Goal: Task Accomplishment & Management: Use online tool/utility

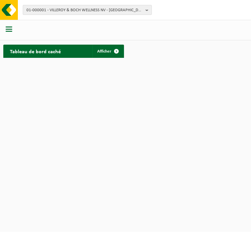
click at [75, 11] on span "01-000001 - VILLEROY & BOCH WELLNESS NV - ROESELARE" at bounding box center [84, 10] width 116 height 10
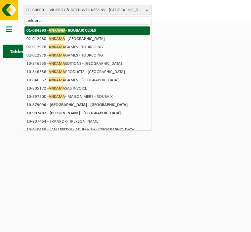
type input "ankama"
click at [78, 30] on strong "01-084893 - ANKAMA - ROUBAIX CEDEX" at bounding box center [61, 30] width 70 height 5
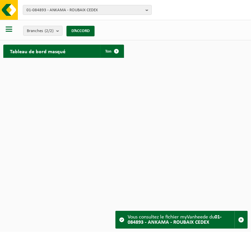
click at [10, 32] on span "button" at bounding box center [9, 29] width 7 height 7
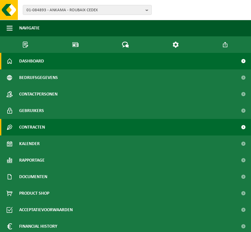
click at [47, 130] on link "Contracten" at bounding box center [125, 127] width 251 height 17
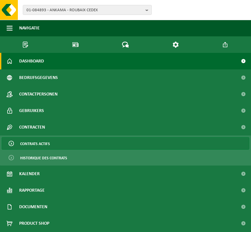
click at [48, 140] on span "Contrats actifs" at bounding box center [35, 144] width 30 height 13
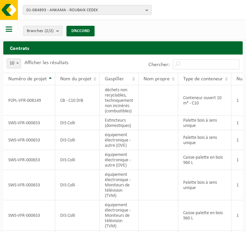
click at [11, 32] on span "button" at bounding box center [9, 29] width 7 height 7
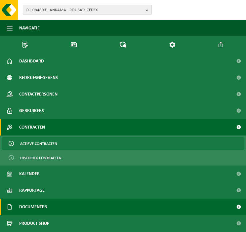
click at [51, 204] on link "Documenten" at bounding box center [123, 207] width 246 height 17
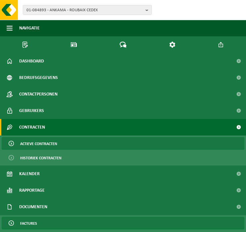
click at [39, 220] on link "Factures" at bounding box center [123, 223] width 243 height 13
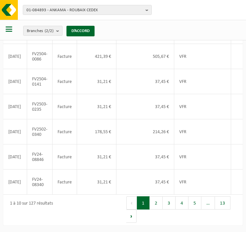
scroll to position [0, 120]
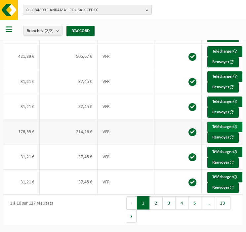
click at [218, 125] on font "Télécharger" at bounding box center [222, 127] width 21 height 4
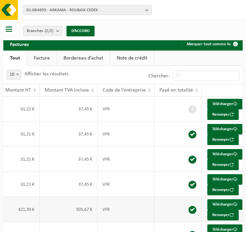
scroll to position [0, 0]
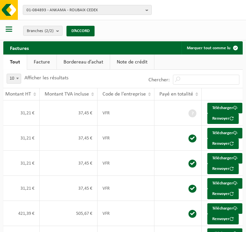
click at [11, 27] on span "button" at bounding box center [9, 29] width 7 height 7
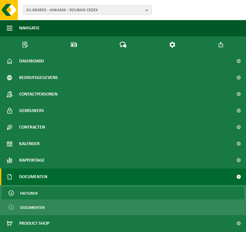
click at [194, 12] on div "01-084893 - ANKAMA - ROUBAIX CEDEX 10-897200 - ANKAMA - MAISON MERE - ROUBAIX 0…" at bounding box center [123, 10] width 246 height 20
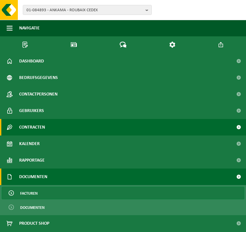
click at [40, 128] on span "Contracten" at bounding box center [32, 127] width 26 height 17
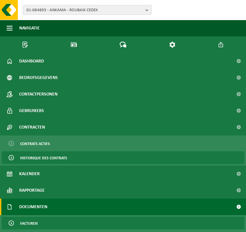
click at [37, 159] on span "Historique des contrats" at bounding box center [43, 158] width 47 height 13
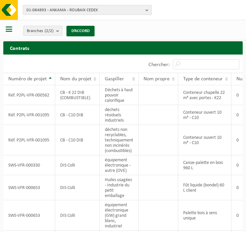
click at [57, 5] on span "01-084893 - ANKAMA - ROUBAIX CEDEX" at bounding box center [84, 10] width 116 height 10
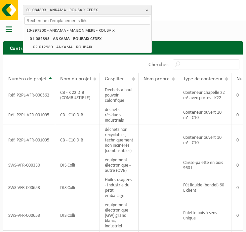
click at [231, 34] on div "Branches (2/2) Alles selecteren Alles deselecteren Actieve selecteren ANKAMA - …" at bounding box center [123, 30] width 246 height 20
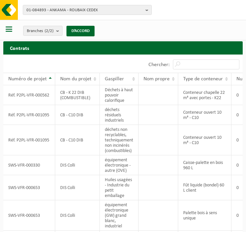
click at [7, 29] on span "button" at bounding box center [9, 29] width 7 height 7
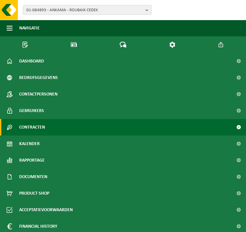
click at [42, 127] on span "Contracten" at bounding box center [32, 127] width 26 height 17
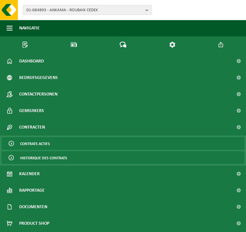
click at [45, 141] on span "Contrats actifs" at bounding box center [35, 144] width 30 height 13
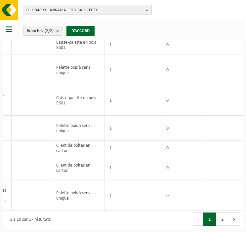
scroll to position [119, 0]
click at [223, 217] on button "2" at bounding box center [222, 219] width 13 height 13
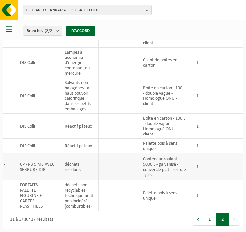
scroll to position [0, 0]
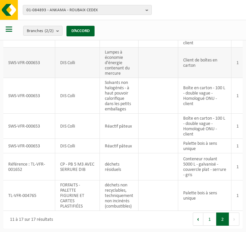
click at [10, 57] on td "SWS-VFR-000653" at bounding box center [29, 63] width 52 height 30
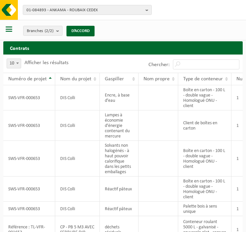
click at [7, 28] on span "button" at bounding box center [9, 29] width 7 height 7
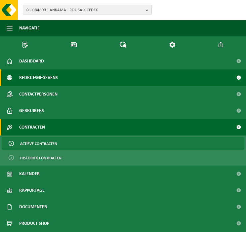
click at [42, 79] on span "Bedrijfsgegevens" at bounding box center [38, 77] width 39 height 17
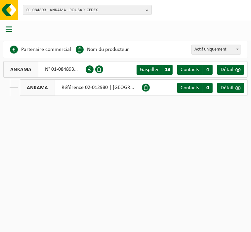
click at [115, 85] on font "Référence 02-012980 | RUE DIDEROT , 59100 ROUBAIX" at bounding box center [110, 87] width 98 height 5
click at [233, 89] on span "Détails" at bounding box center [227, 87] width 15 height 5
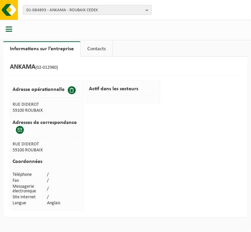
drag, startPoint x: 44, startPoint y: 111, endPoint x: 12, endPoint y: 104, distance: 32.3
click at [12, 104] on div "Adresse opérationnelle RUE DIDEROT 59100 ROUBAIX Adresses de correspondance Inv…" at bounding box center [47, 145] width 74 height 130
drag, startPoint x: 12, startPoint y: 104, endPoint x: 46, endPoint y: 106, distance: 33.8
click at [46, 106] on td "RUE DIDEROT" at bounding box center [30, 105] width 34 height 6
click at [46, 109] on td "59100 ROUBAIX" at bounding box center [30, 111] width 34 height 6
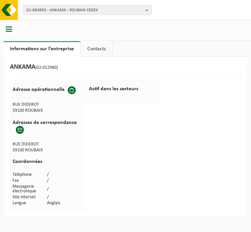
drag, startPoint x: 44, startPoint y: 111, endPoint x: 13, endPoint y: 106, distance: 30.9
click at [13, 106] on tbody "Adresse opérationnelle RUE DIDEROT 59100 ROUBAIX" at bounding box center [47, 97] width 69 height 31
copy tbody "RUE DIDEROT 59100 ROUBAIX"
click at [46, 11] on span "01-084893 - ANKAMA - ROUBAIX CEDEX" at bounding box center [84, 10] width 116 height 10
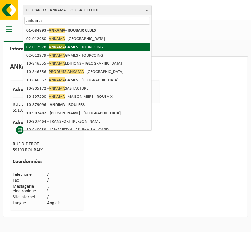
type input "ankama"
click at [77, 47] on li "02-012978 - ANKAMA GAMES - TOURCOING" at bounding box center [87, 47] width 126 height 8
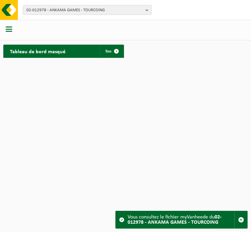
click at [13, 30] on div at bounding box center [9, 30] width 19 height 18
click at [6, 31] on span "button" at bounding box center [9, 29] width 7 height 7
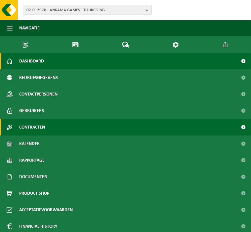
click at [36, 124] on span "Contracten" at bounding box center [32, 127] width 26 height 17
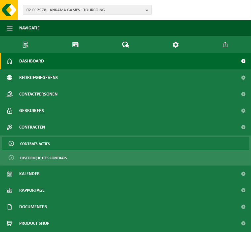
click at [38, 143] on span "Contrats actifs" at bounding box center [35, 144] width 30 height 13
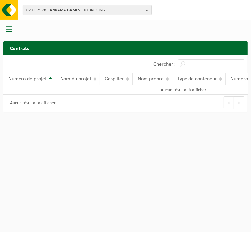
click at [61, 10] on span "02-012978 - ANKAMA GAMES - TOURCOING" at bounding box center [84, 10] width 116 height 10
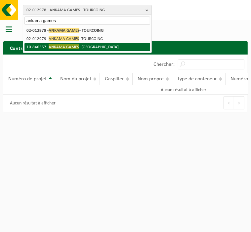
type input "ankama games"
click at [81, 46] on li "10-846557 - ANKAMA GAMES - ROUBAIX" at bounding box center [87, 47] width 126 height 8
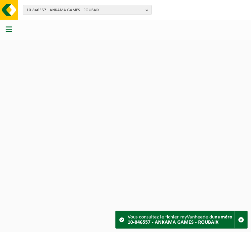
click at [12, 30] on div at bounding box center [9, 30] width 19 height 18
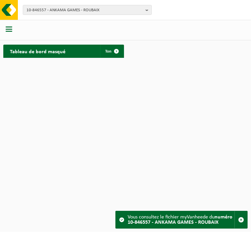
click at [10, 33] on button "button" at bounding box center [9, 30] width 7 height 9
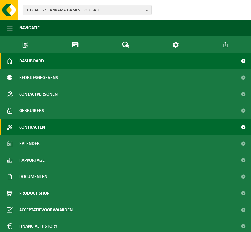
click at [30, 126] on span "Contracten" at bounding box center [32, 127] width 26 height 17
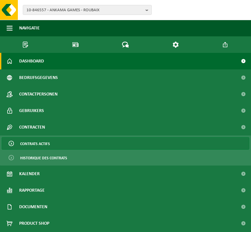
click at [30, 140] on span "Contrats actifs" at bounding box center [35, 144] width 30 height 13
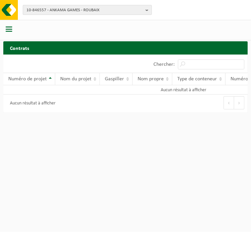
click at [64, 8] on span "10-846557 - ANKAMA GAMES - ROUBAIX" at bounding box center [84, 10] width 116 height 10
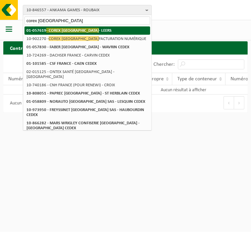
type input "corex [GEOGRAPHIC_DATA]"
click at [86, 31] on strong "01-057619 - COREX [GEOGRAPHIC_DATA] - LEERS" at bounding box center [68, 30] width 85 height 5
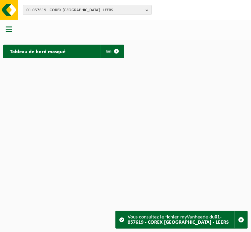
click at [11, 28] on span "button" at bounding box center [9, 29] width 7 height 7
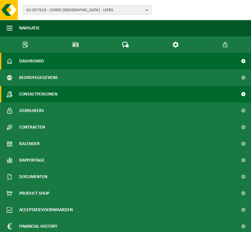
click at [44, 97] on span "Contactpersonen" at bounding box center [38, 94] width 38 height 17
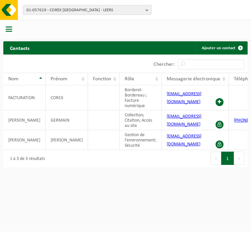
click at [9, 26] on span "button" at bounding box center [9, 29] width 7 height 7
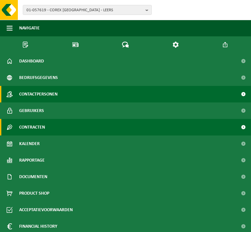
click at [42, 125] on span "Contracten" at bounding box center [32, 127] width 26 height 17
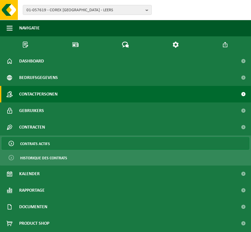
click at [45, 139] on span "Contrats actifs" at bounding box center [35, 144] width 30 height 13
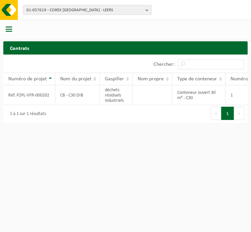
click at [8, 33] on button "button" at bounding box center [9, 30] width 7 height 9
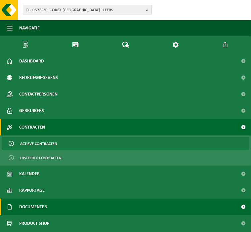
click at [47, 202] on span "Documenten" at bounding box center [33, 207] width 28 height 17
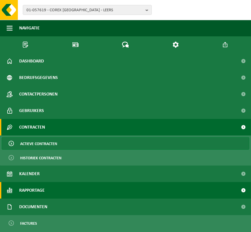
scroll to position [47, 0]
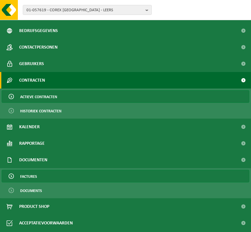
click at [30, 176] on span "Factures" at bounding box center [28, 176] width 17 height 13
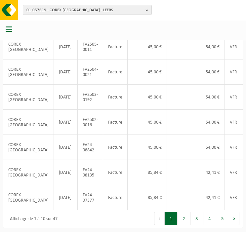
scroll to position [200, 0]
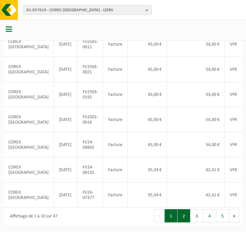
click at [183, 215] on button "2" at bounding box center [184, 215] width 13 height 13
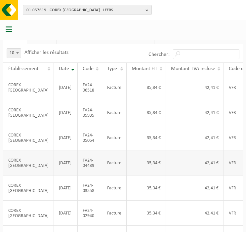
scroll to position [0, 0]
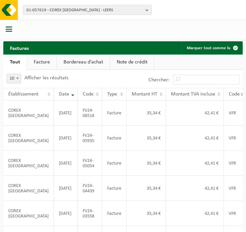
click at [6, 31] on span "button" at bounding box center [9, 29] width 7 height 7
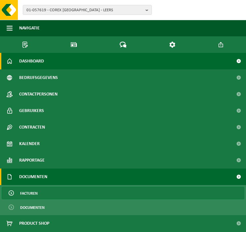
click at [35, 63] on span "Dashboard" at bounding box center [31, 61] width 25 height 17
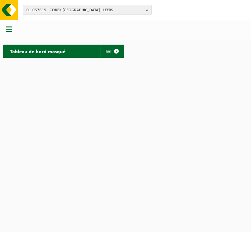
click at [11, 32] on span "button" at bounding box center [9, 29] width 7 height 7
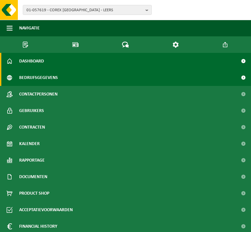
click at [23, 74] on span "Bedrijfsgegevens" at bounding box center [38, 77] width 39 height 17
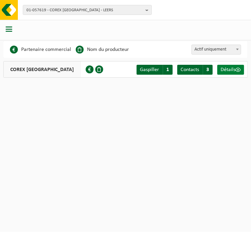
click at [223, 68] on span "Détails" at bounding box center [227, 69] width 15 height 5
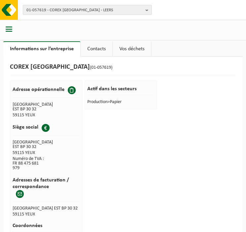
click at [52, 11] on span "01-057619 - COREX FRANCE - LEERS" at bounding box center [84, 10] width 116 height 10
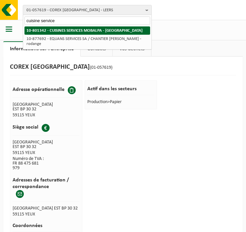
type input "cuisine service"
click at [62, 30] on strong "10-801342 - CUISINES SERVICES MOBALPA - [PERSON_NAME][GEOGRAPHIC_DATA]" at bounding box center [84, 30] width 116 height 4
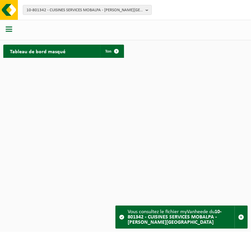
click at [11, 28] on span "button" at bounding box center [9, 29] width 7 height 7
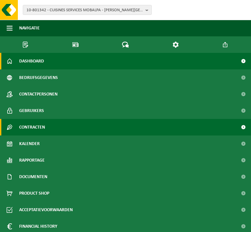
click at [37, 119] on span "Contracten" at bounding box center [32, 127] width 26 height 17
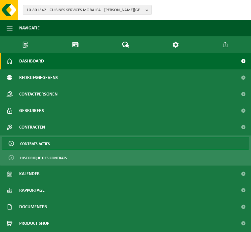
click at [39, 140] on span "Contrats actifs" at bounding box center [35, 144] width 30 height 13
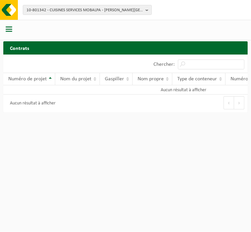
click at [8, 32] on span "button" at bounding box center [9, 29] width 7 height 7
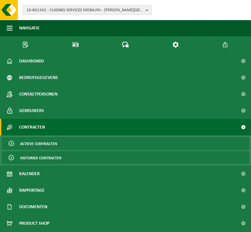
click at [37, 158] on span "Historiek contracten" at bounding box center [40, 158] width 41 height 13
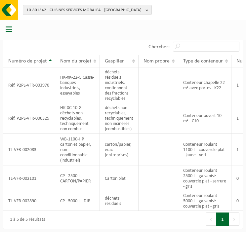
click at [6, 25] on div at bounding box center [9, 30] width 19 height 18
click at [7, 27] on span "button" at bounding box center [9, 29] width 7 height 7
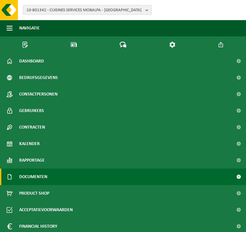
click at [53, 181] on link "Documenten" at bounding box center [123, 177] width 246 height 17
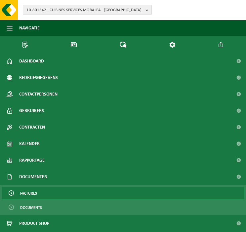
click at [37, 193] on link "Factures" at bounding box center [123, 193] width 243 height 13
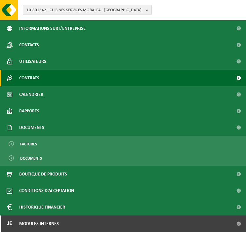
scroll to position [49, 0]
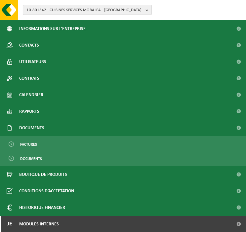
click at [47, 6] on span "10-801342 - CUISINES SERVICES MOBALPA - VILLENEUVE D ASCQ" at bounding box center [84, 10] width 116 height 10
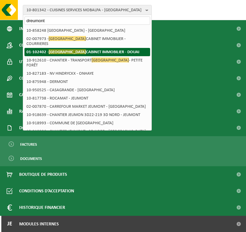
type input "dreumont"
click at [84, 49] on strong "01-102402 - DREUMONT CABINET IMMOBILIER - DOUAI" at bounding box center [82, 51] width 113 height 5
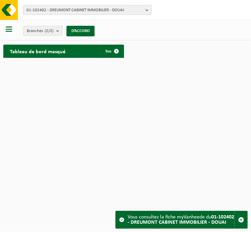
click at [7, 29] on span "button" at bounding box center [9, 29] width 7 height 7
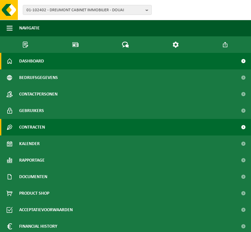
click at [41, 133] on span "Contracten" at bounding box center [32, 127] width 26 height 17
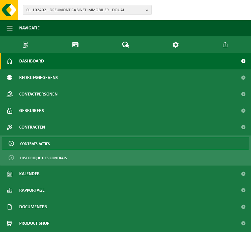
click at [40, 142] on span "Contrats actifs" at bounding box center [35, 144] width 30 height 13
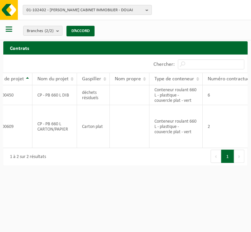
click at [64, 8] on span "01-102402 - DREUMONT CABINET IMMOBILIER - DOUAI" at bounding box center [84, 10] width 116 height 10
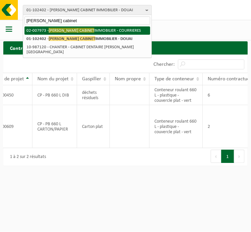
type input "dreumont cabinet"
click at [78, 29] on span "DREUMONT CABINET" at bounding box center [72, 30] width 46 height 5
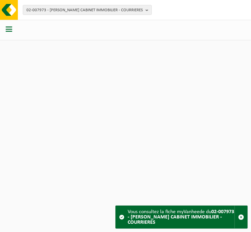
click at [8, 30] on span "button" at bounding box center [9, 29] width 7 height 7
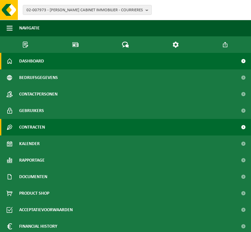
click at [22, 125] on span "Contracten" at bounding box center [32, 127] width 26 height 17
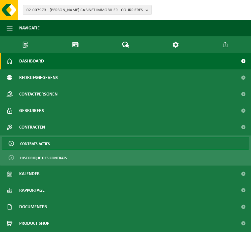
click at [25, 139] on span "Contrats actifs" at bounding box center [35, 144] width 30 height 13
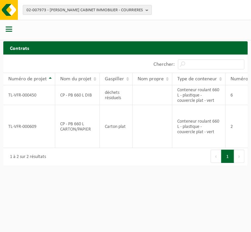
click at [56, 11] on span "02-007973 - DREUMONT CABINET IMMOBILIER - COURRIERES" at bounding box center [84, 10] width 116 height 10
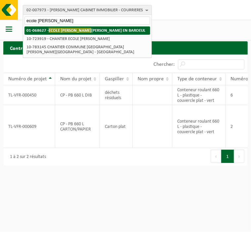
type input "ecole jeannine"
click at [91, 29] on strong "01-068627 - ECOLE JEANNINE MANUEL - MARCQ EN BAROEUL" at bounding box center [85, 30] width 119 height 5
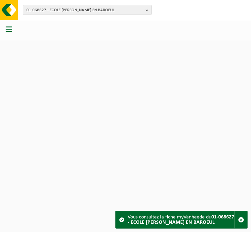
click at [8, 28] on span "button" at bounding box center [9, 29] width 7 height 7
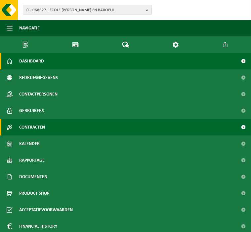
click at [34, 126] on span "Contracten" at bounding box center [32, 127] width 26 height 17
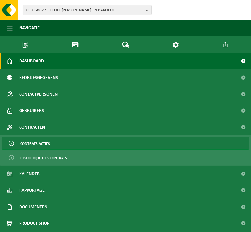
click at [34, 142] on span "Contrats actifs" at bounding box center [35, 144] width 30 height 13
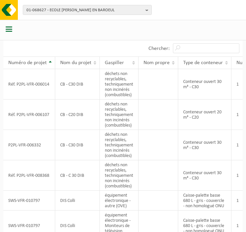
click at [8, 29] on span "button" at bounding box center [9, 29] width 7 height 7
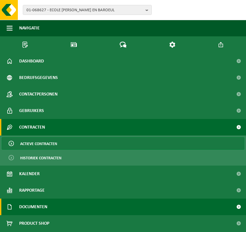
click at [36, 205] on span "Documenten" at bounding box center [33, 207] width 28 height 17
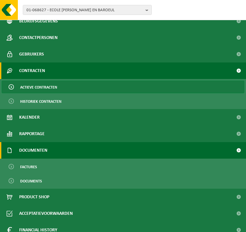
scroll to position [57, 0]
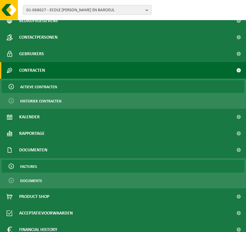
click at [33, 167] on span "Factures" at bounding box center [28, 166] width 17 height 13
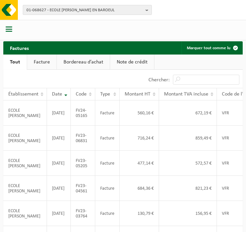
click at [66, 6] on span "01-068627 - ECOLE [PERSON_NAME] EN BAROEUL" at bounding box center [84, 10] width 116 height 10
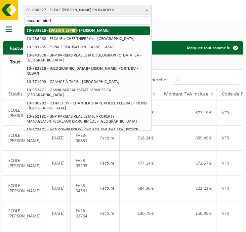
type input "escape mind"
click at [95, 30] on strong "10-833918 - ÉVASION ESPRIT - [PERSON_NAME]" at bounding box center [67, 30] width 83 height 5
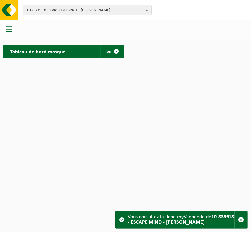
click at [10, 28] on span "button" at bounding box center [9, 29] width 7 height 7
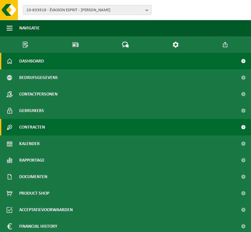
click at [32, 125] on span "Contracten" at bounding box center [32, 127] width 26 height 17
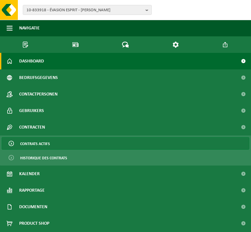
click at [34, 141] on span "Contrats actifs" at bounding box center [35, 144] width 30 height 13
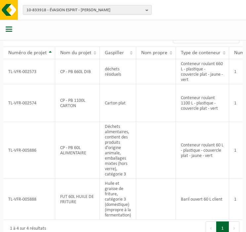
click at [8, 29] on span "button" at bounding box center [9, 29] width 7 height 7
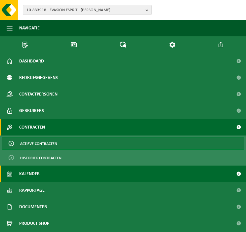
click at [30, 178] on span "Kalender" at bounding box center [29, 174] width 20 height 17
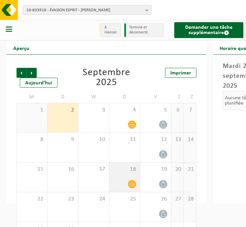
click at [132, 182] on icon at bounding box center [132, 184] width 6 height 6
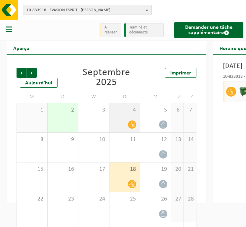
click at [133, 122] on icon at bounding box center [132, 125] width 6 height 6
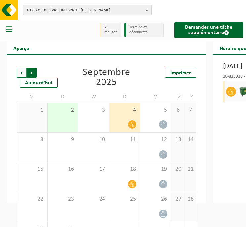
click at [21, 74] on span "Précédent" at bounding box center [22, 73] width 10 height 10
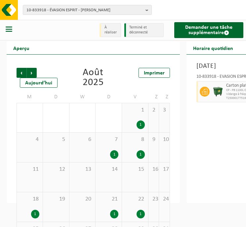
click at [35, 213] on div "1" at bounding box center [35, 214] width 8 height 9
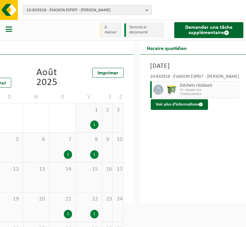
scroll to position [31, 46]
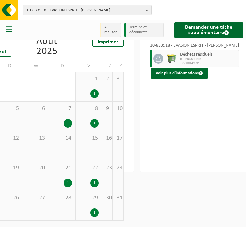
click at [97, 212] on div "1" at bounding box center [94, 212] width 8 height 9
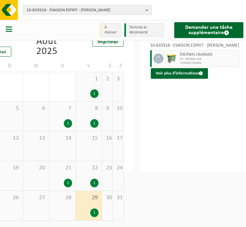
click at [96, 181] on div "1" at bounding box center [94, 182] width 8 height 9
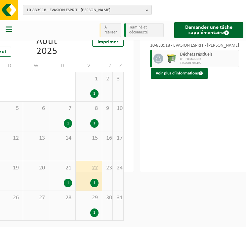
click at [67, 181] on div "1" at bounding box center [68, 182] width 8 height 9
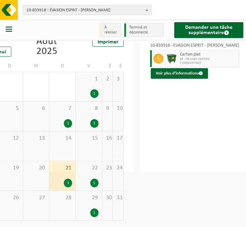
click at [70, 118] on div "7 1" at bounding box center [62, 115] width 26 height 29
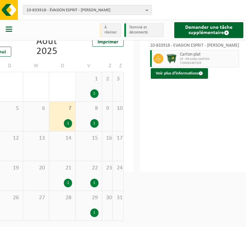
click at [93, 96] on div "1" at bounding box center [94, 93] width 8 height 9
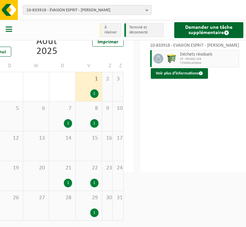
scroll to position [31, 0]
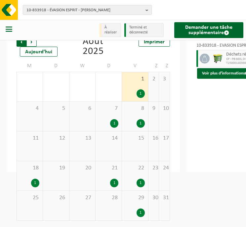
click at [27, 43] on span "Prochain" at bounding box center [32, 42] width 10 height 10
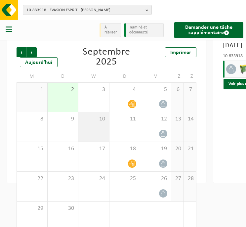
scroll to position [19, 0]
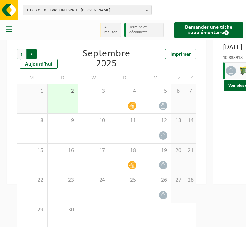
click at [21, 52] on span "Précédent" at bounding box center [22, 54] width 10 height 10
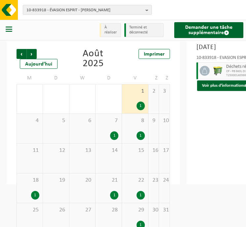
click at [21, 52] on span "Précédent" at bounding box center [22, 54] width 10 height 10
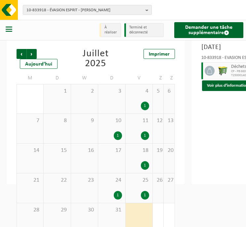
click at [21, 52] on span "Précédent" at bounding box center [22, 54] width 10 height 10
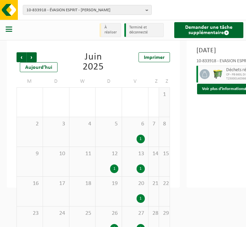
scroll to position [16, 57]
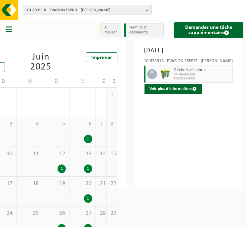
click at [62, 7] on span "10-833918 - ÉVASION ESPRIT - HENIN BEAUMONT" at bounding box center [84, 10] width 116 height 10
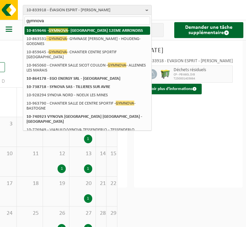
scroll to position [0, 0]
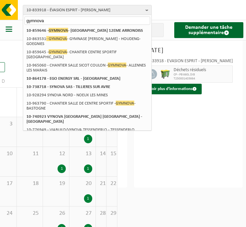
click at [58, 20] on input "gymnova" at bounding box center [87, 21] width 126 height 8
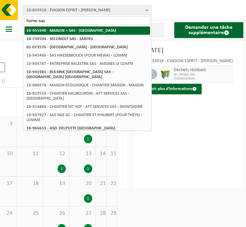
type input "home sas"
click at [83, 31] on strong "10-955940 - MAISON + SAS - [GEOGRAPHIC_DATA]" at bounding box center [71, 30] width 90 height 4
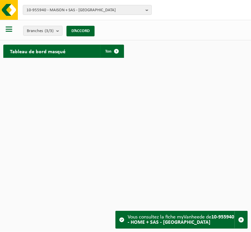
click at [9, 27] on span "button" at bounding box center [9, 29] width 7 height 7
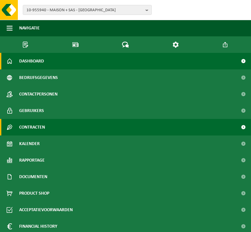
click at [34, 127] on span "Contracten" at bounding box center [32, 127] width 26 height 17
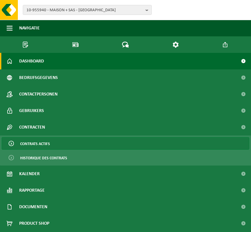
click at [31, 146] on span "Contrats actifs" at bounding box center [35, 144] width 30 height 13
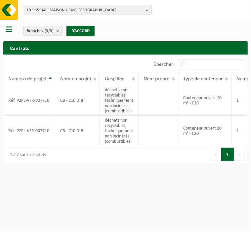
click at [11, 33] on button "button" at bounding box center [9, 30] width 7 height 9
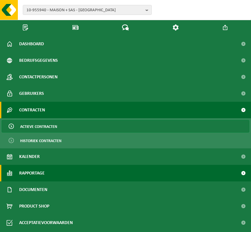
scroll to position [23, 0]
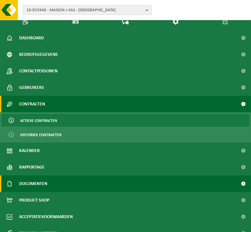
click at [36, 180] on span "Documenten" at bounding box center [33, 184] width 28 height 17
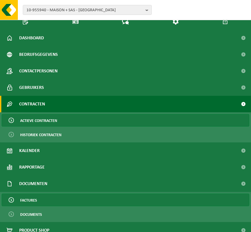
click at [34, 199] on span "Factures" at bounding box center [28, 200] width 17 height 13
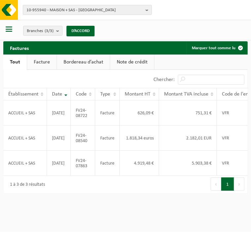
click at [67, 11] on span "10-955940 - MAISON + SAS - [GEOGRAPHIC_DATA]" at bounding box center [84, 10] width 116 height 10
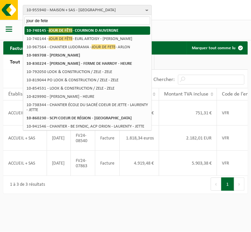
type input "jour de fete"
click at [95, 29] on strong "10-740145 - JOUR DE FÊTE - COURNON D AUVERGNE" at bounding box center [72, 30] width 92 height 5
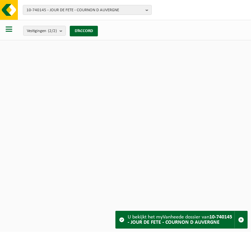
click at [9, 29] on span "button" at bounding box center [9, 29] width 7 height 7
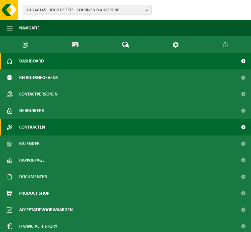
click at [38, 123] on span "Contracten" at bounding box center [32, 127] width 26 height 17
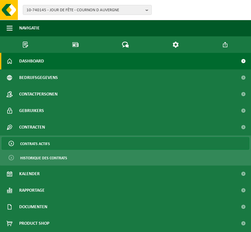
click at [37, 142] on span "Contrats actifs" at bounding box center [35, 144] width 30 height 13
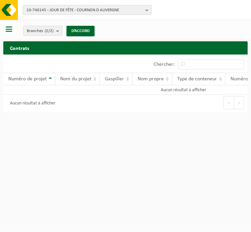
click at [52, 10] on span "10-740145 - JOUR DE FÊTE - COURNON D AUVERGNE" at bounding box center [84, 10] width 116 height 10
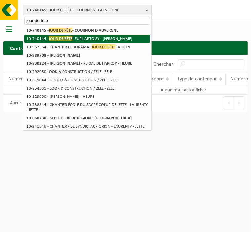
type input "jour de fete"
click at [87, 40] on li "10-740144 - JOUR DE FÊTE - EURL ARTOISY - HENIN BEAUMONT" at bounding box center [87, 39] width 126 height 8
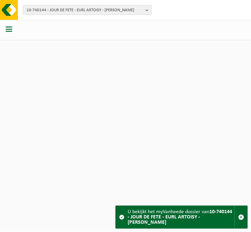
click at [13, 28] on div at bounding box center [9, 30] width 19 height 18
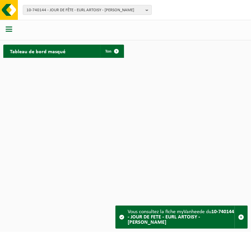
click at [7, 32] on span "button" at bounding box center [9, 29] width 7 height 7
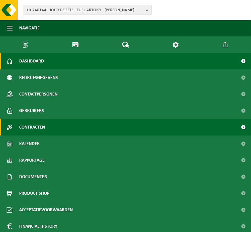
click at [31, 120] on span "Contracten" at bounding box center [32, 127] width 26 height 17
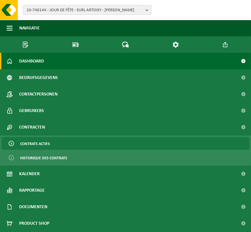
click at [35, 142] on span "Contrats actifs" at bounding box center [35, 144] width 30 height 13
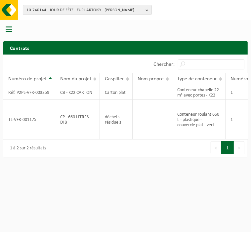
click at [10, 29] on span "button" at bounding box center [9, 29] width 7 height 7
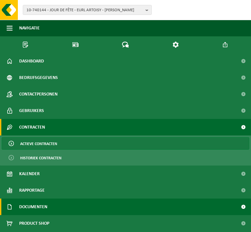
click at [32, 203] on span "Documenten" at bounding box center [33, 207] width 28 height 17
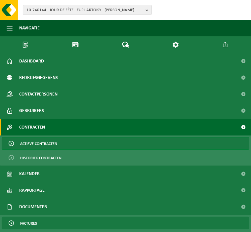
click at [33, 220] on span "Factures" at bounding box center [28, 223] width 17 height 13
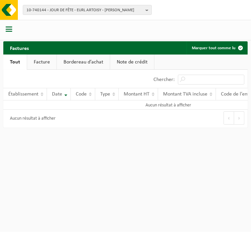
click at [44, 61] on link "Facture" at bounding box center [41, 62] width 29 height 15
click at [8, 31] on span "button" at bounding box center [9, 29] width 7 height 7
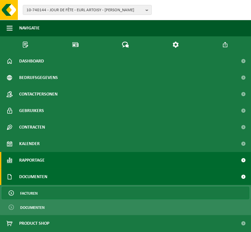
click at [35, 163] on span "Rapportage" at bounding box center [31, 160] width 25 height 17
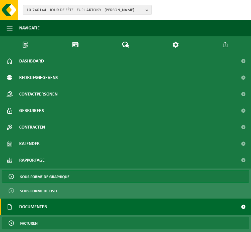
click at [36, 176] on span "Sous forme de graphique" at bounding box center [44, 177] width 49 height 13
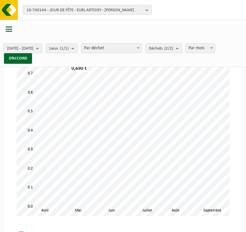
scroll to position [19, 0]
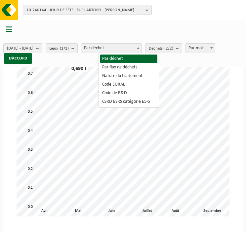
click at [115, 44] on span "Par déchet" at bounding box center [111, 48] width 60 height 9
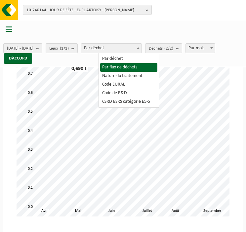
select select "2"
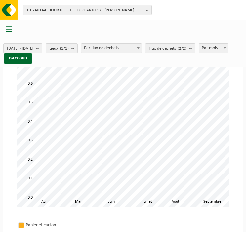
scroll to position [27, 0]
click at [186, 52] on span "Flux de déchets (2/2)" at bounding box center [168, 49] width 38 height 10
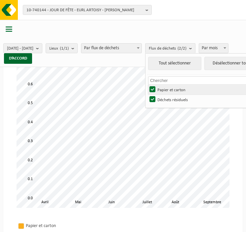
click at [170, 89] on label "Papier et carton" at bounding box center [202, 90] width 109 height 10
click at [147, 85] on input "Papier et carton" at bounding box center [147, 84] width 0 height 0
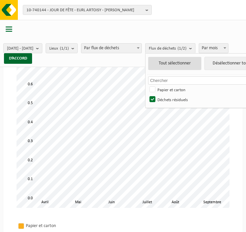
click at [201, 60] on button "Tout sélectionner" at bounding box center [174, 63] width 53 height 13
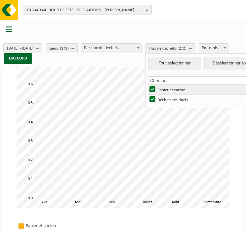
click at [167, 87] on label "Papier et carton" at bounding box center [202, 90] width 109 height 10
click at [147, 85] on input "Papier et carton" at bounding box center [147, 84] width 0 height 0
checkbox input "false"
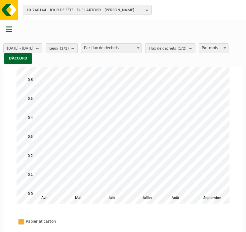
scroll to position [0, 0]
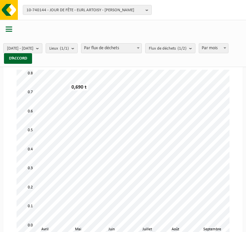
click at [33, 48] on span "[DATE] - [DATE]" at bounding box center [20, 49] width 26 height 10
click at [32, 54] on button "D’ACCORD" at bounding box center [18, 58] width 28 height 11
